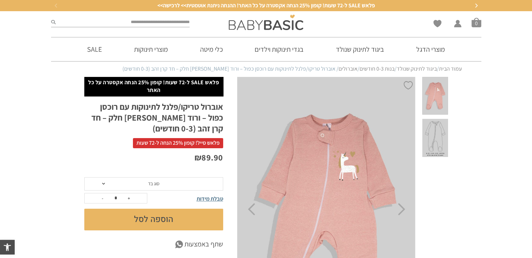
click at [442, 96] on span at bounding box center [436, 96] width 26 height 38
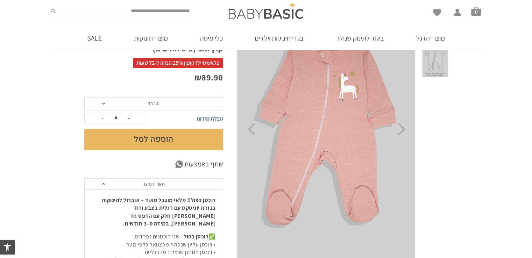
scroll to position [70, 0]
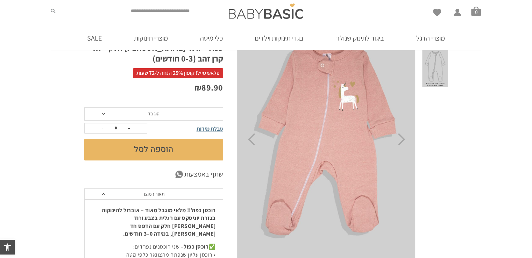
click at [305, 189] on img at bounding box center [326, 139] width 179 height 265
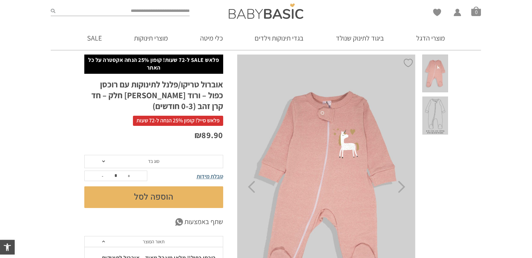
scroll to position [35, 0]
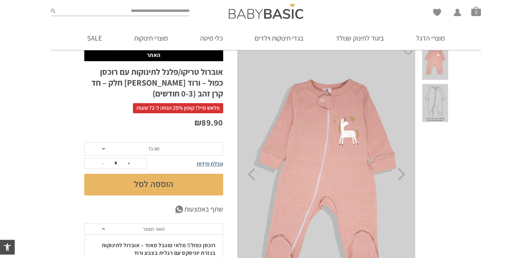
click at [330, 149] on img at bounding box center [326, 174] width 179 height 265
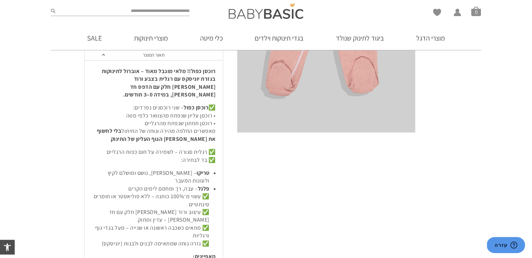
scroll to position [210, 0]
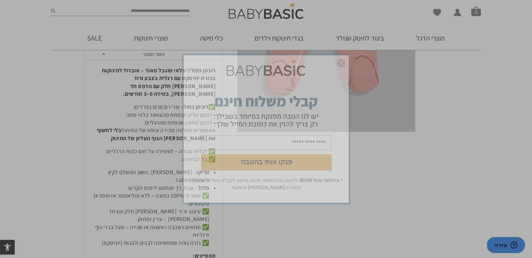
click at [347, 61] on form "פנקו אותי בהטבה" at bounding box center [266, 117] width 165 height 121
click at [341, 61] on img "סגור" at bounding box center [341, 63] width 8 height 8
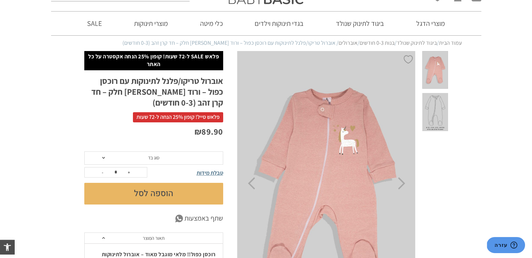
scroll to position [0, 0]
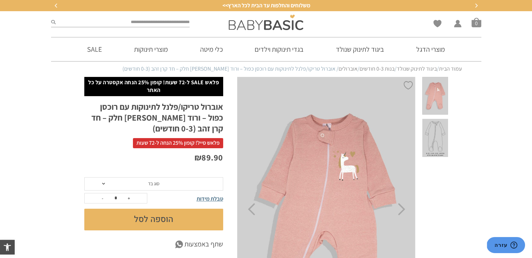
click at [325, 136] on img at bounding box center [326, 209] width 179 height 265
click at [434, 132] on span at bounding box center [436, 138] width 26 height 38
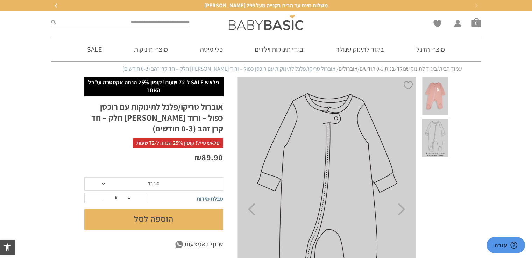
click at [441, 100] on span at bounding box center [436, 96] width 26 height 38
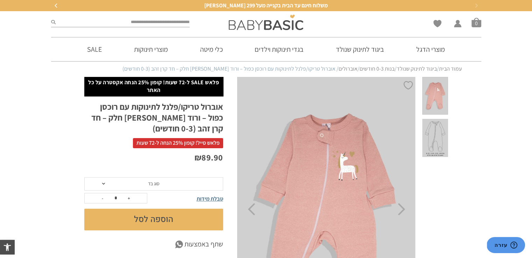
click at [315, 162] on img at bounding box center [326, 209] width 179 height 265
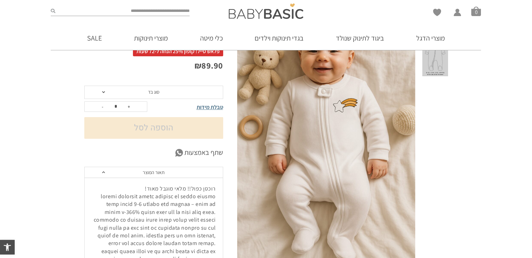
click at [203, 93] on span "סוג בד" at bounding box center [153, 92] width 139 height 13
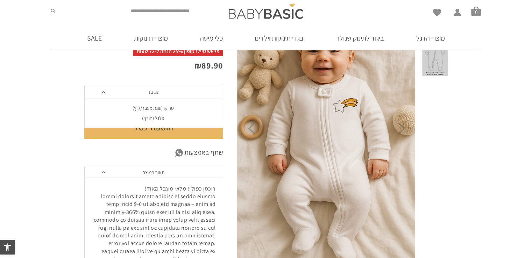
click at [153, 120] on div "פלנל (חורף)" at bounding box center [153, 119] width 139 height 6
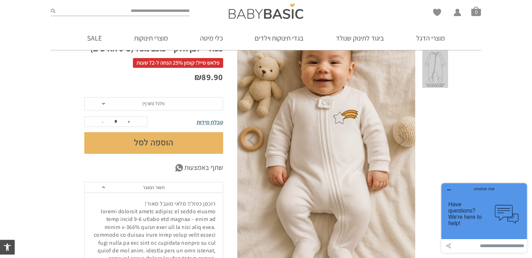
scroll to position [81, 0]
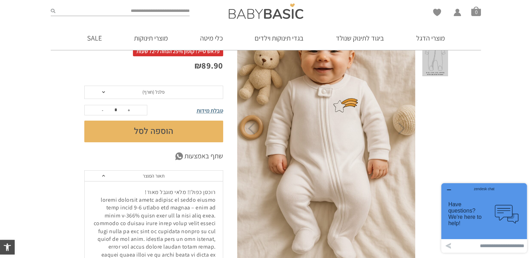
click at [213, 107] on span "טבלת מידות" at bounding box center [210, 110] width 27 height 7
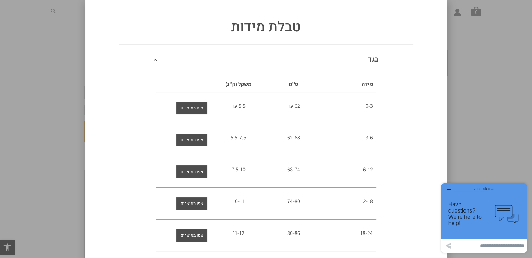
click at [0, 142] on div "טבלת מידות בגד מידה ס”מ משקל (ק”ג) 0-3 62 עד 5.5 עד 3-6 62-68 5.5-7.5 6-12" at bounding box center [266, 129] width 532 height 258
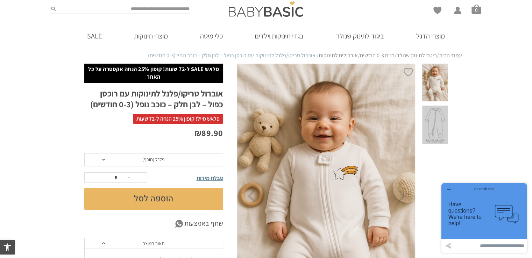
scroll to position [0, 0]
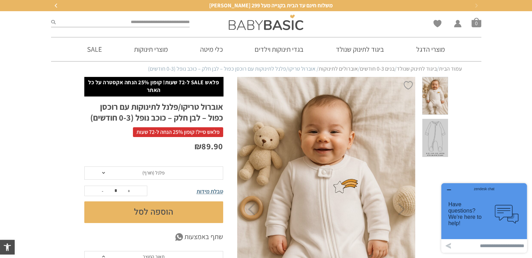
click at [440, 123] on span at bounding box center [436, 138] width 26 height 38
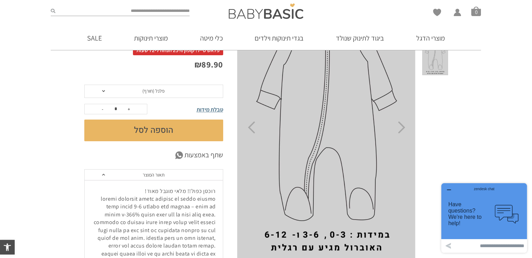
scroll to position [70, 0]
